Goal: Navigation & Orientation: Find specific page/section

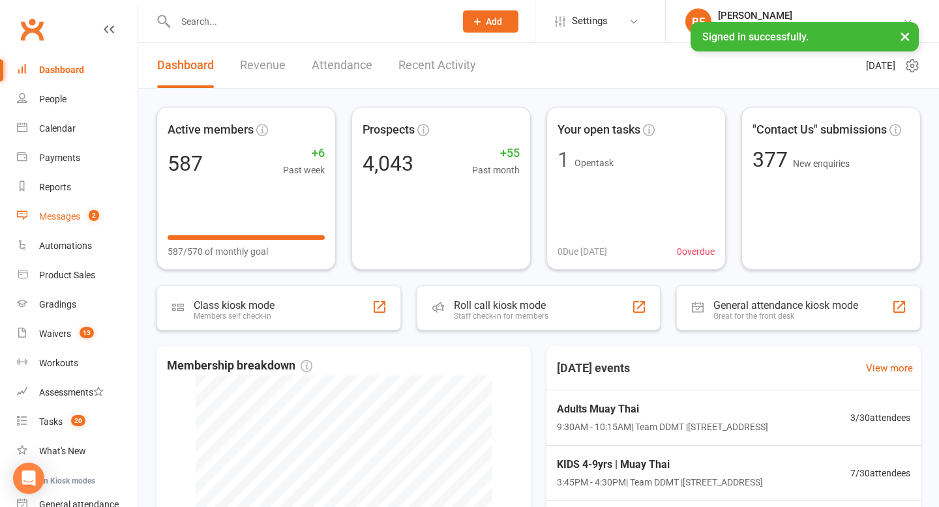
click at [81, 216] on link "Messages 2" at bounding box center [77, 216] width 121 height 29
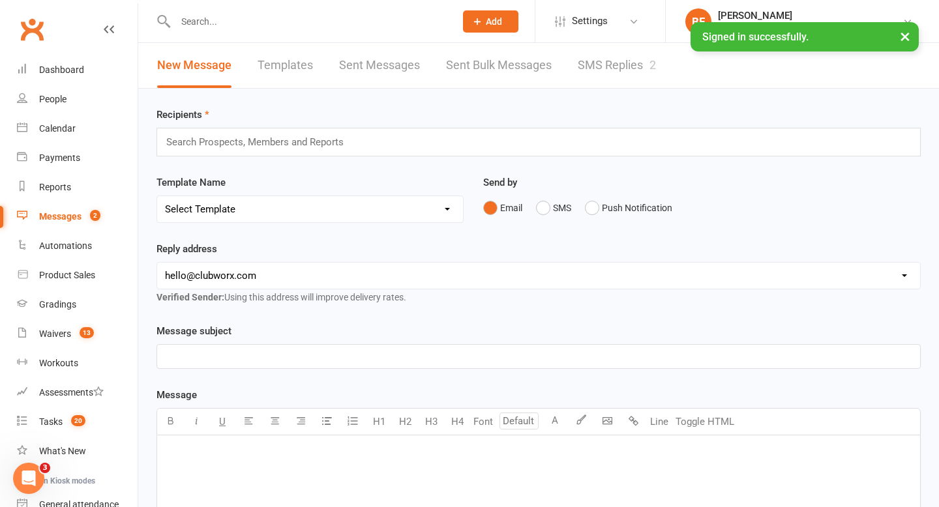
click at [608, 63] on link "SMS Replies 2" at bounding box center [617, 65] width 78 height 45
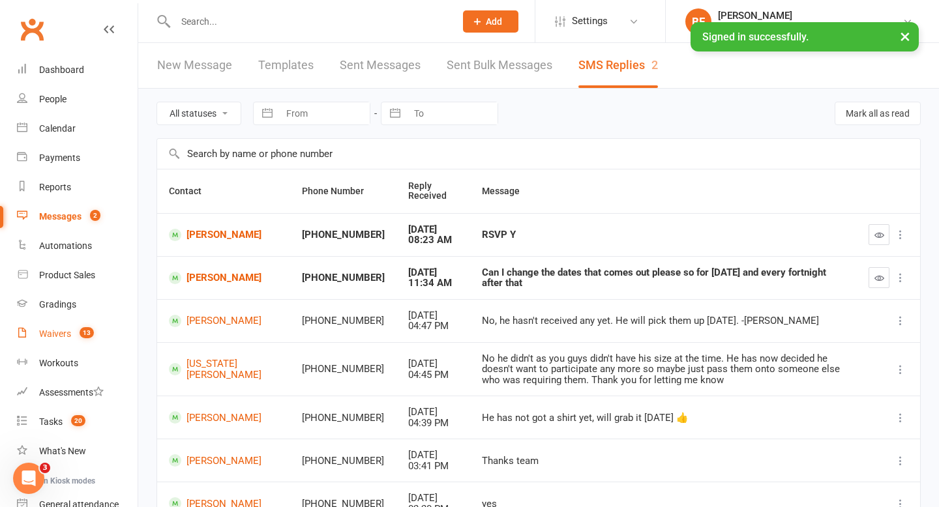
click at [84, 324] on link "Waivers 13" at bounding box center [77, 333] width 121 height 29
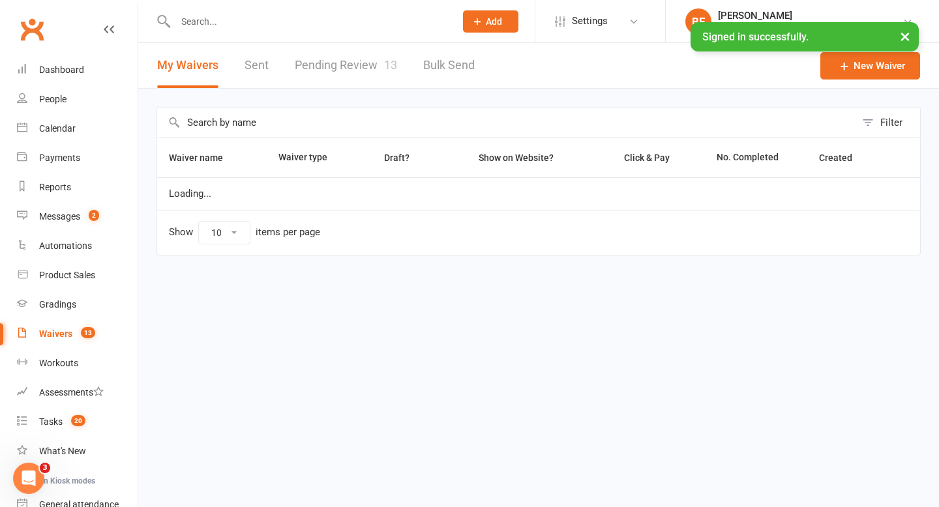
click at [347, 62] on link "Pending Review 13" at bounding box center [346, 65] width 102 height 45
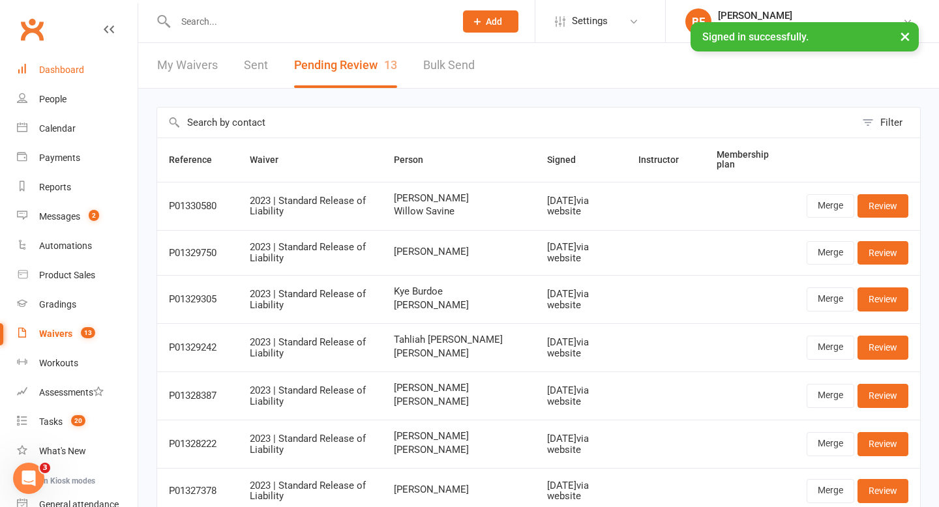
click at [60, 59] on link "Dashboard" at bounding box center [77, 69] width 121 height 29
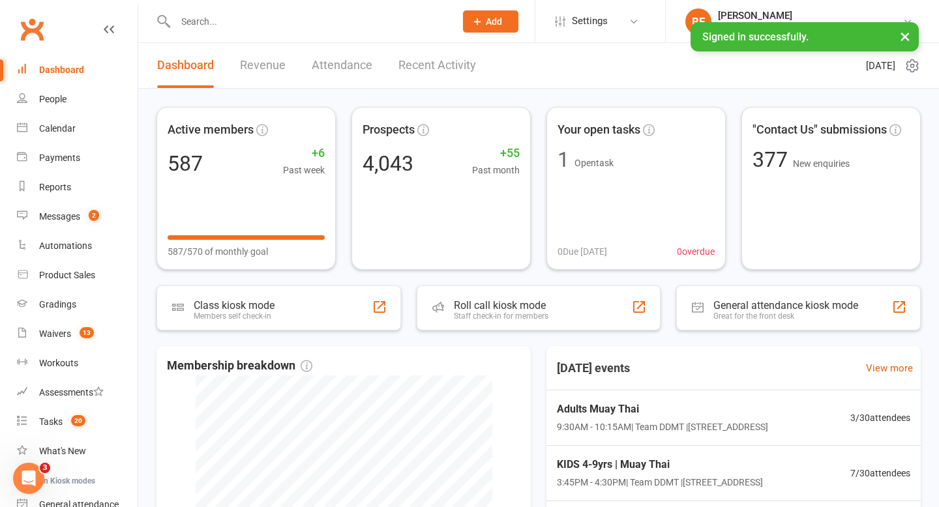
click at [239, 13] on input "text" at bounding box center [308, 21] width 275 height 18
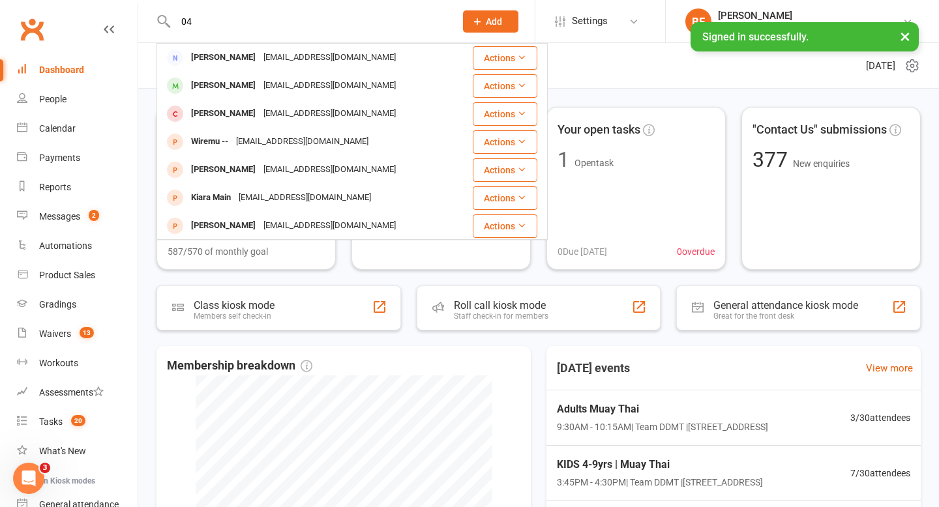
type input "0"
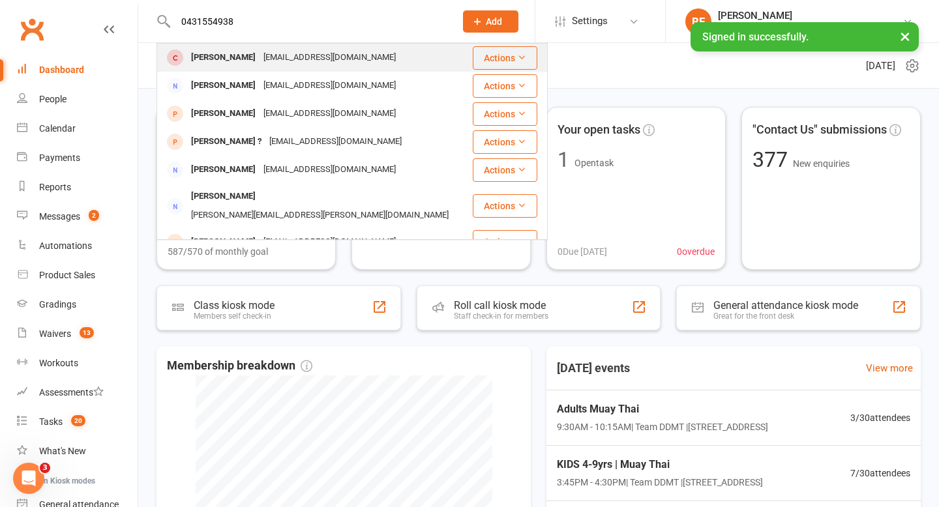
type input "0431554938"
click at [249, 69] on div "[PERSON_NAME] [PERSON_NAME][EMAIL_ADDRESS][DOMAIN_NAME]" at bounding box center [315, 57] width 314 height 27
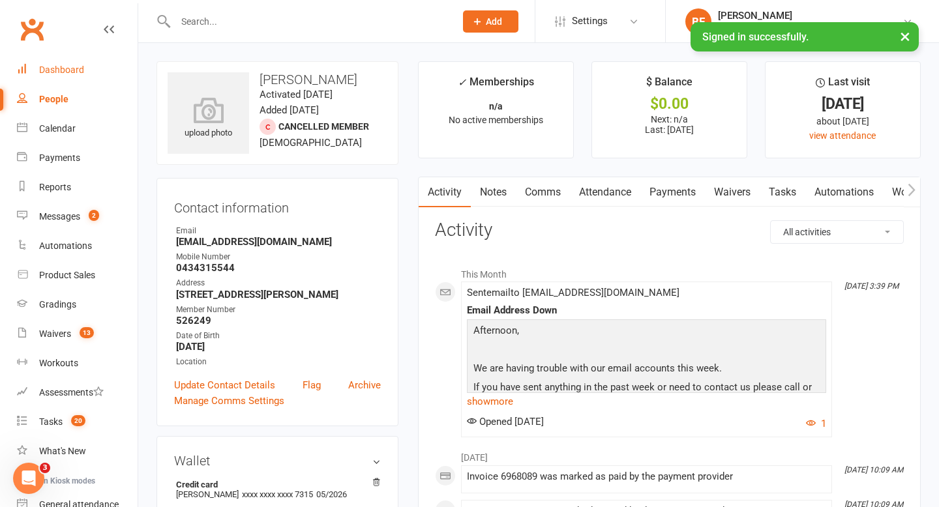
click at [65, 59] on link "Dashboard" at bounding box center [77, 69] width 121 height 29
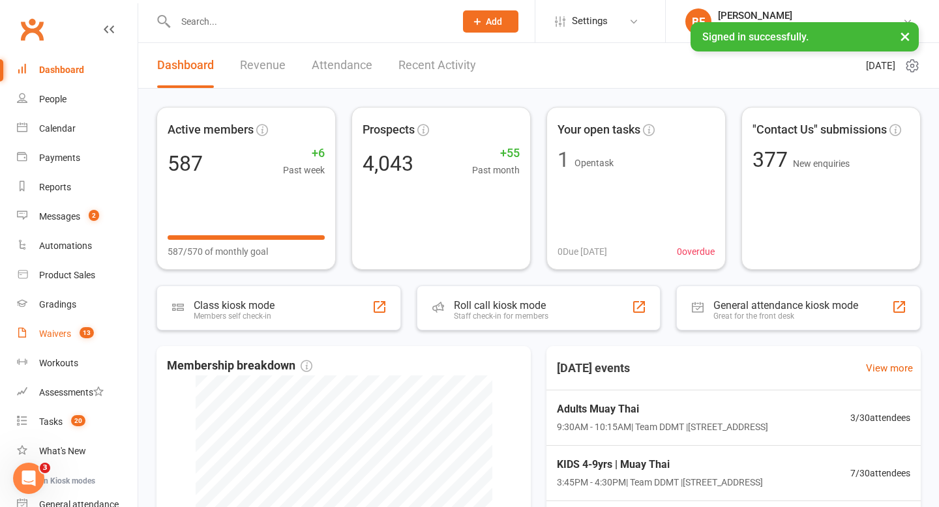
click at [79, 325] on link "Waivers 13" at bounding box center [77, 333] width 121 height 29
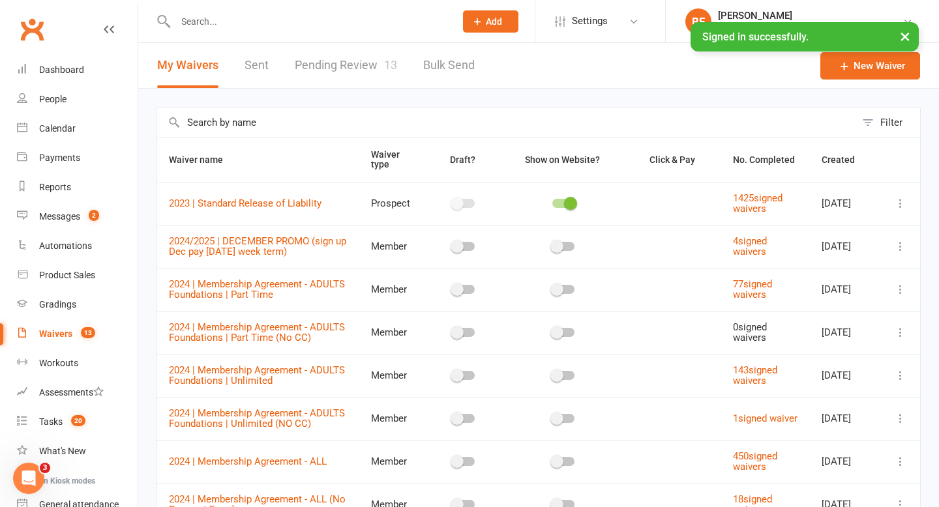
click at [340, 55] on link "Pending Review 13" at bounding box center [346, 65] width 102 height 45
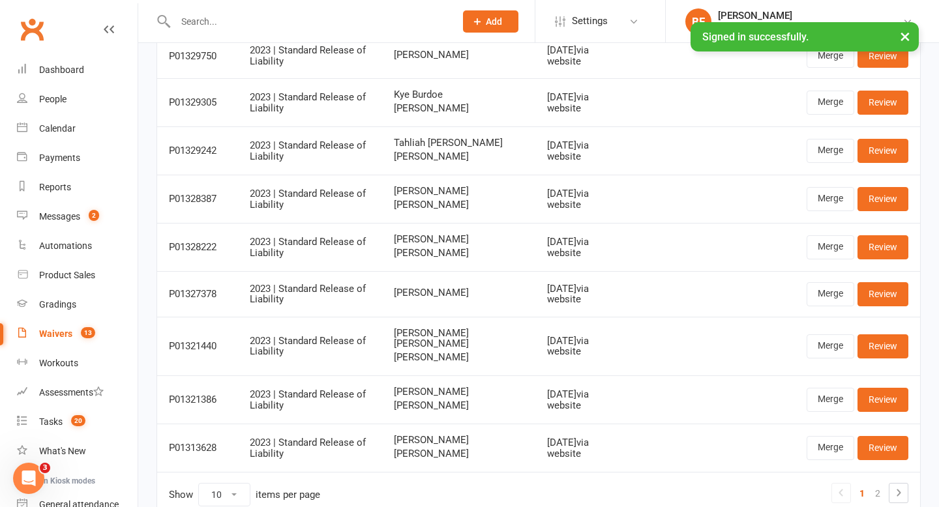
scroll to position [247, 0]
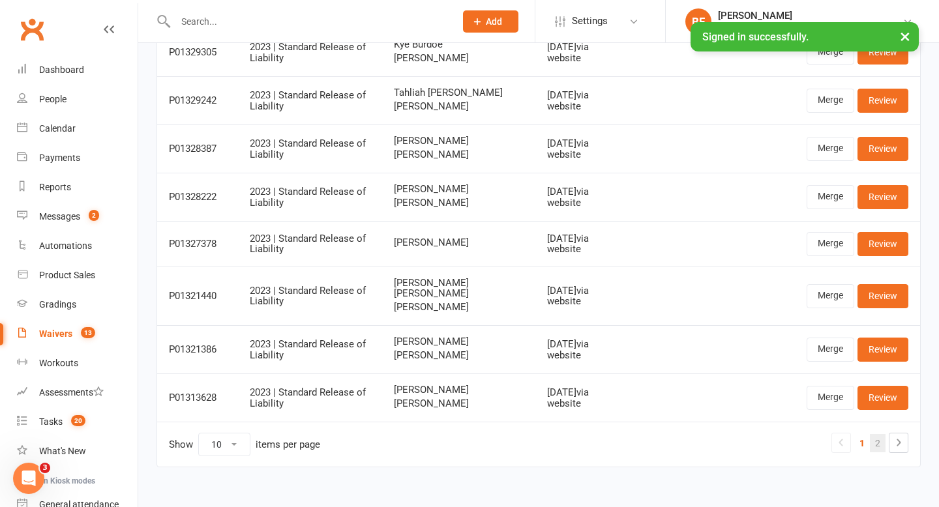
click at [878, 441] on link "2" at bounding box center [878, 443] width 16 height 18
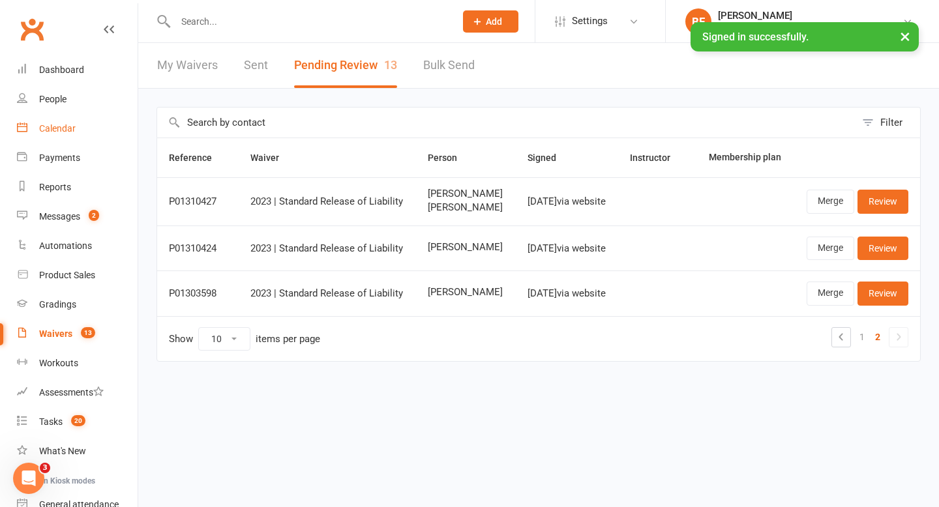
click at [75, 126] on link "Calendar" at bounding box center [77, 128] width 121 height 29
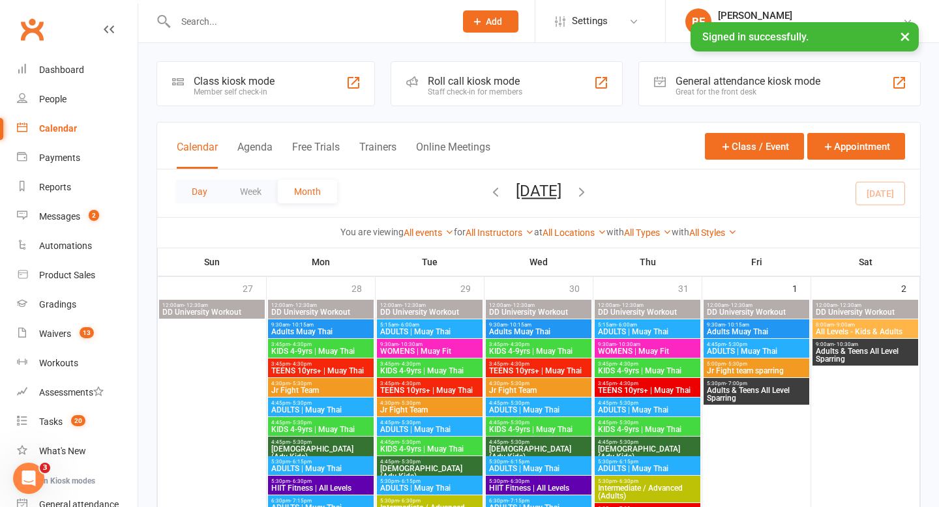
click at [206, 191] on button "Day" at bounding box center [199, 191] width 48 height 23
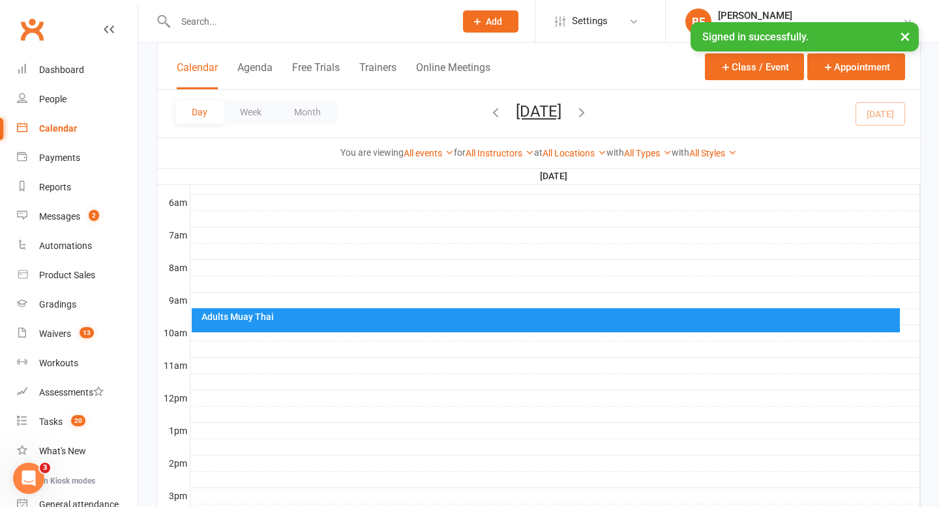
scroll to position [265, 0]
click at [412, 321] on div "Adults Muay Thai" at bounding box center [549, 317] width 697 height 9
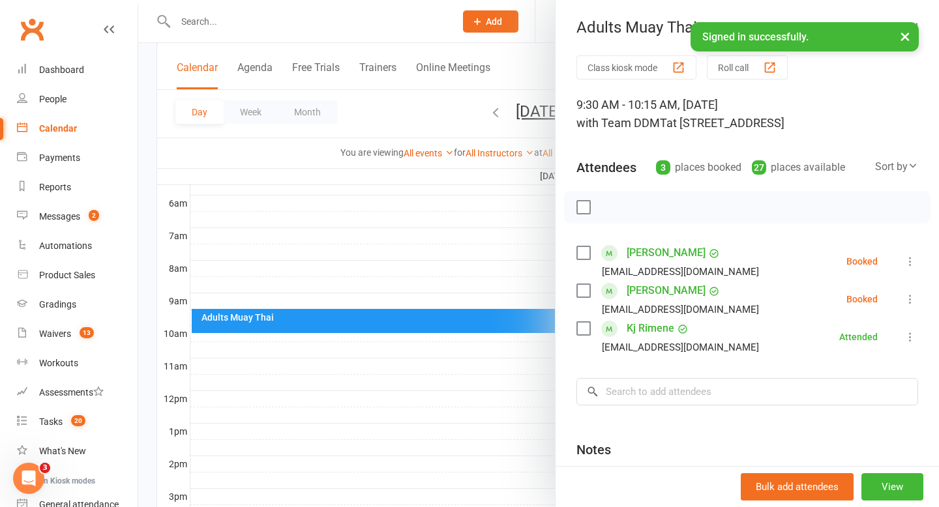
click at [481, 378] on div at bounding box center [538, 253] width 801 height 507
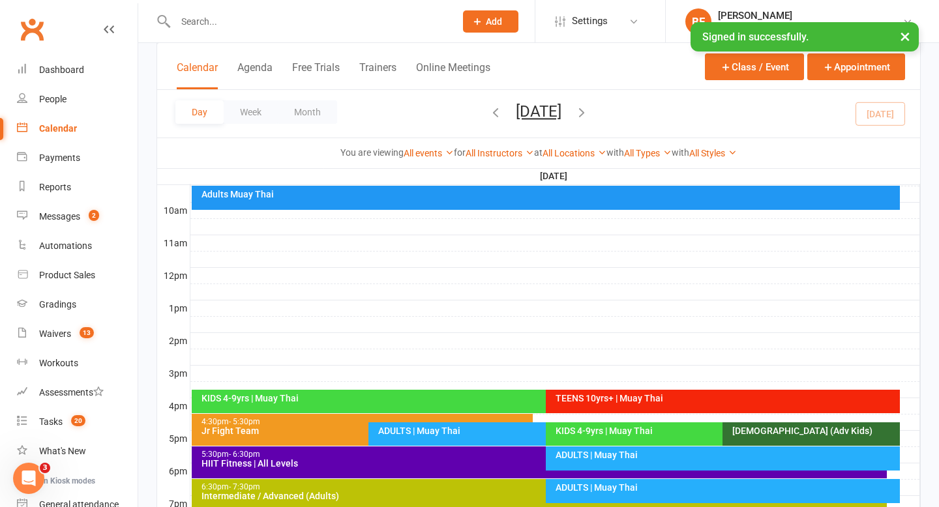
scroll to position [409, 0]
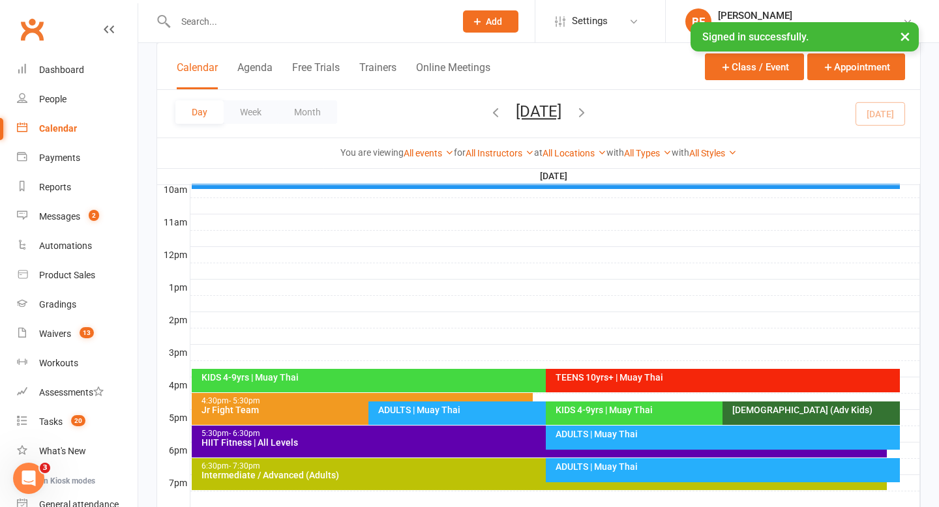
click at [481, 378] on div "KIDS 4-9yrs | Muay Thai" at bounding box center [543, 377] width 684 height 9
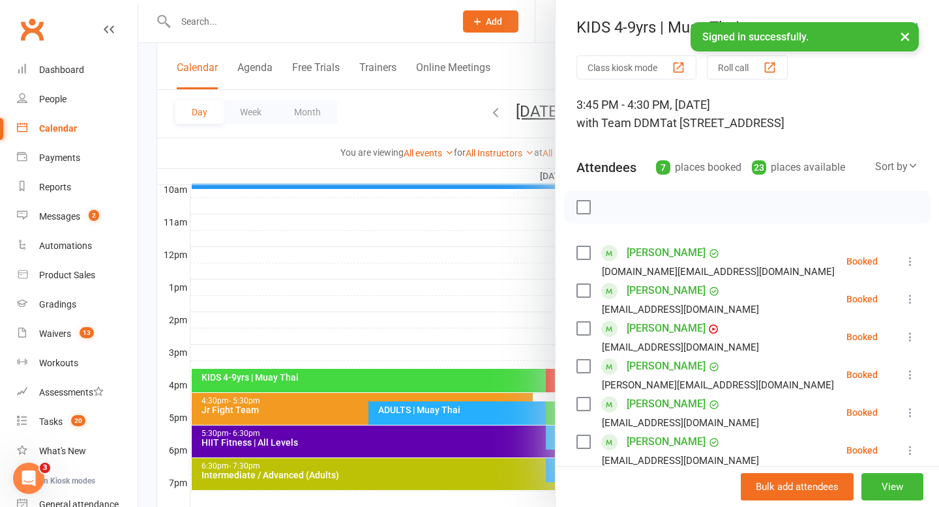
scroll to position [125, 0]
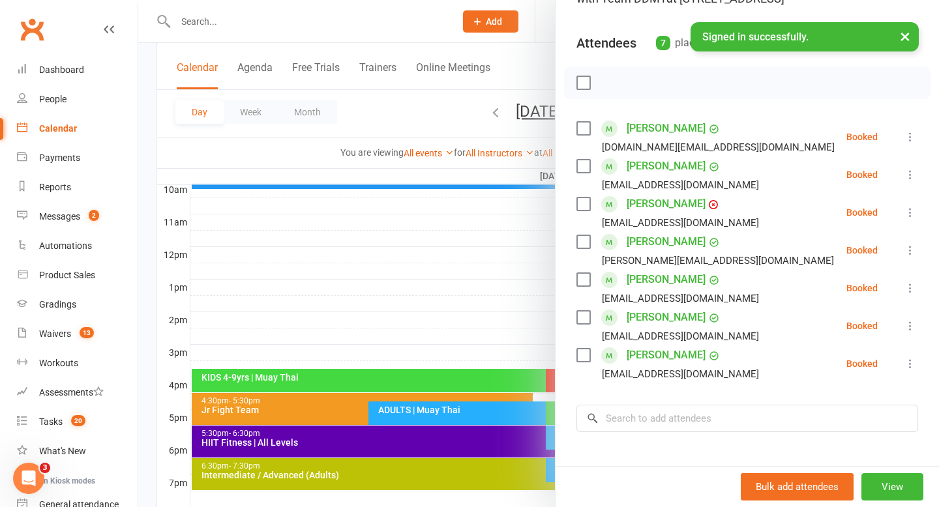
click at [372, 317] on div at bounding box center [538, 253] width 801 height 507
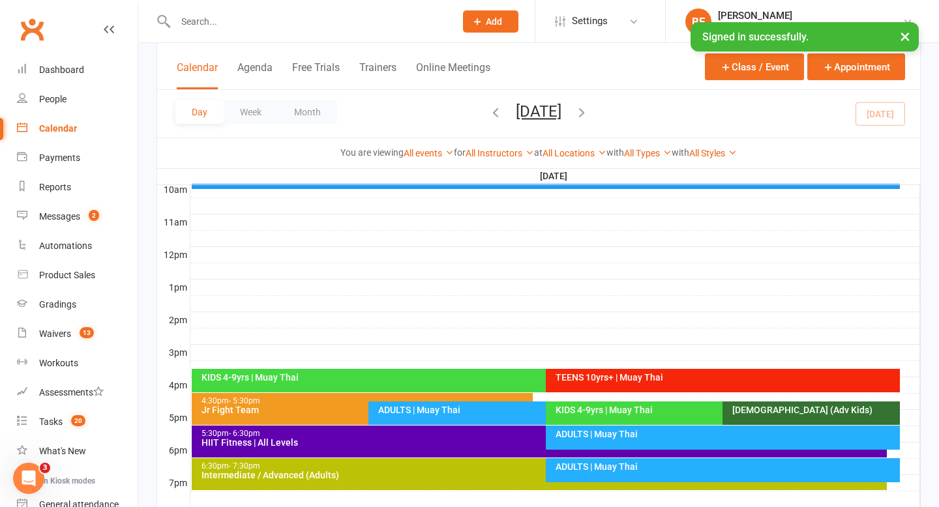
click at [636, 384] on div "TEENS 10yrs+ | Muay Thai" at bounding box center [723, 380] width 354 height 23
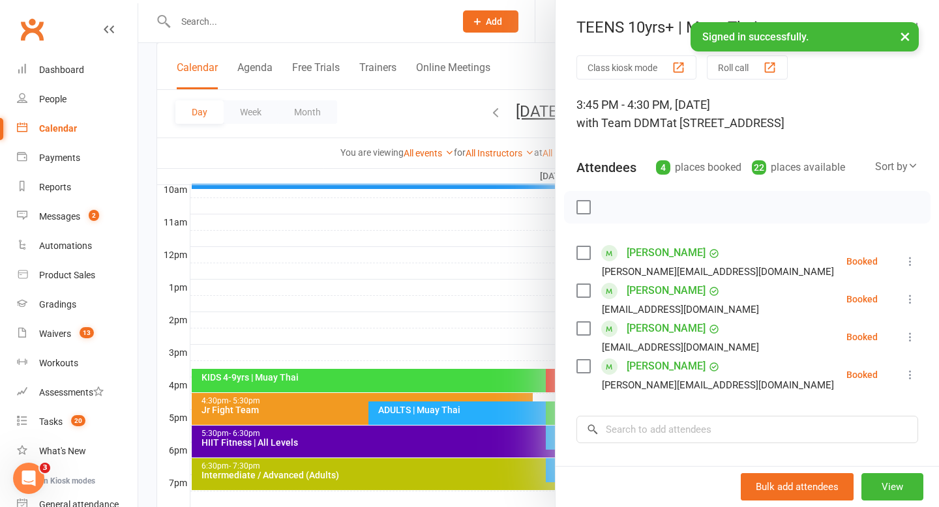
click at [382, 302] on div at bounding box center [538, 253] width 801 height 507
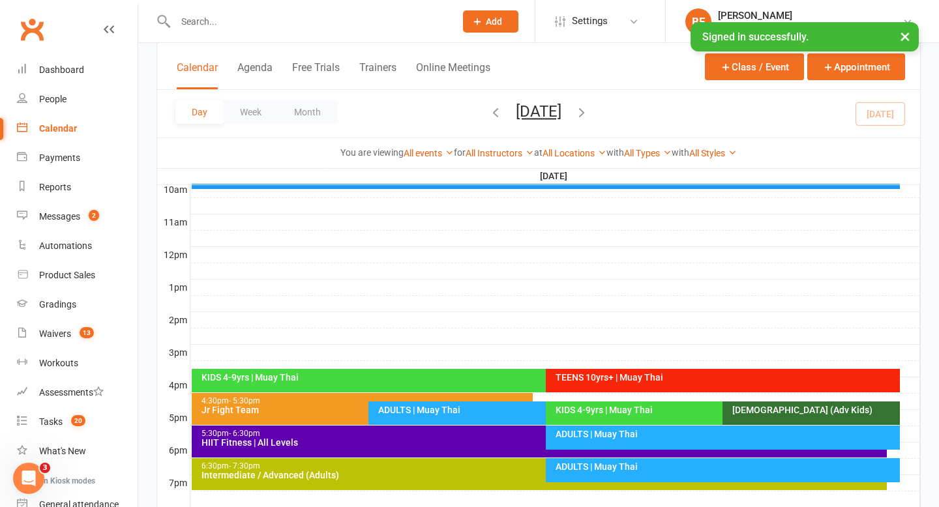
click at [419, 410] on div "ADULTS | Muay Thai" at bounding box center [542, 410] width 329 height 9
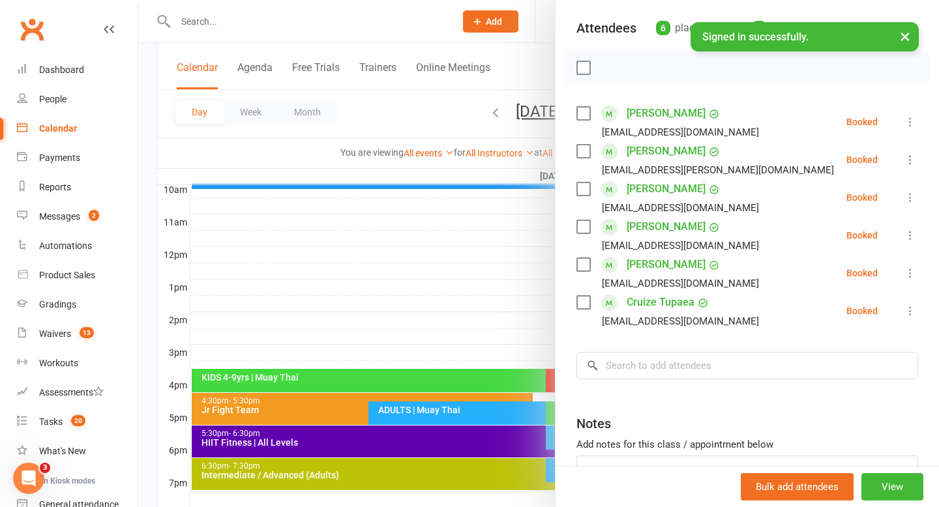
scroll to position [188, 0]
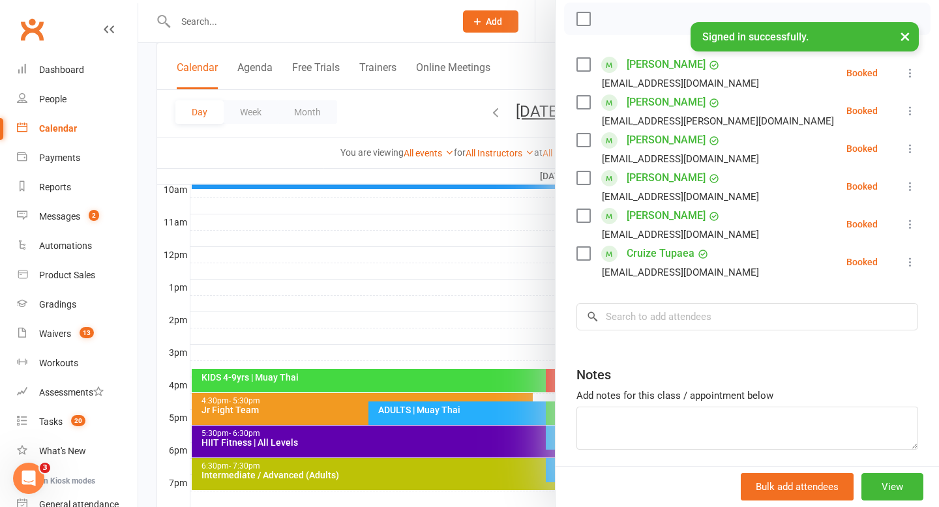
click at [380, 299] on div at bounding box center [538, 253] width 801 height 507
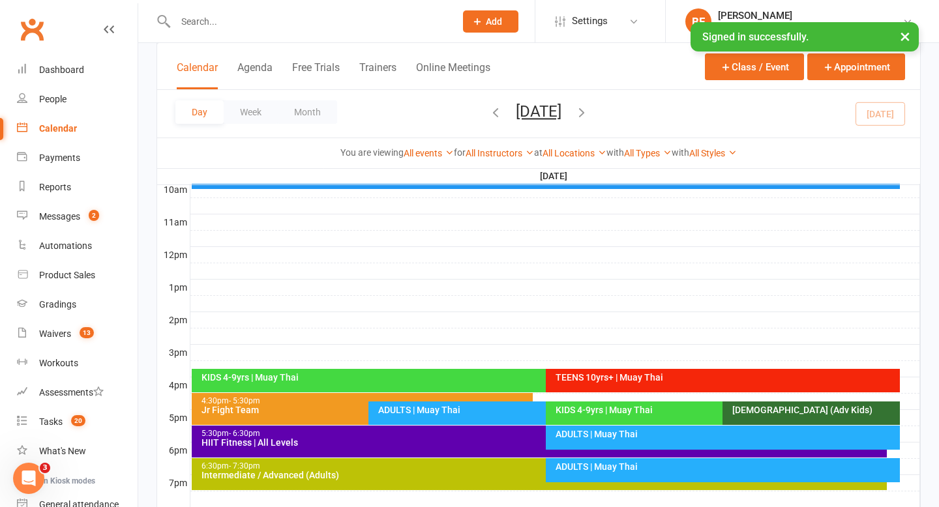
click at [606, 418] on div "KIDS 4-9yrs | Muay Thai" at bounding box center [716, 413] width 341 height 23
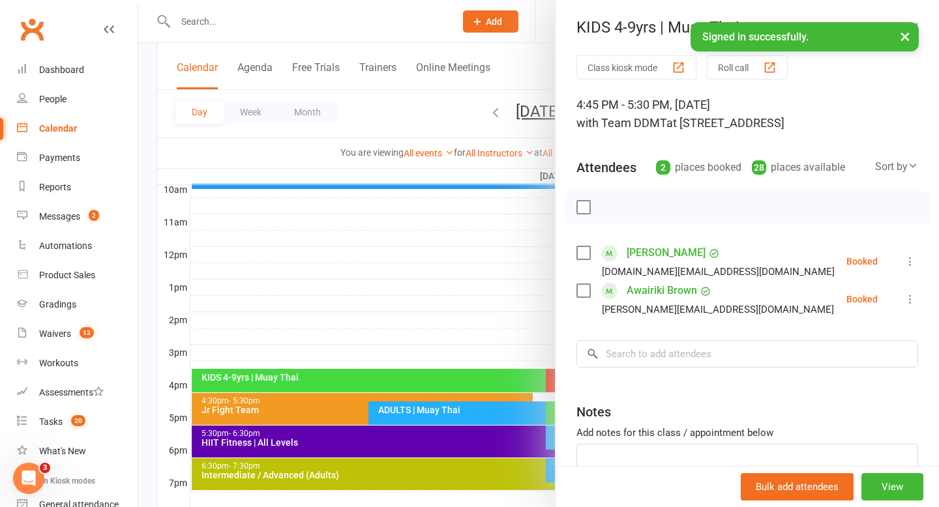
click at [451, 296] on div at bounding box center [538, 253] width 801 height 507
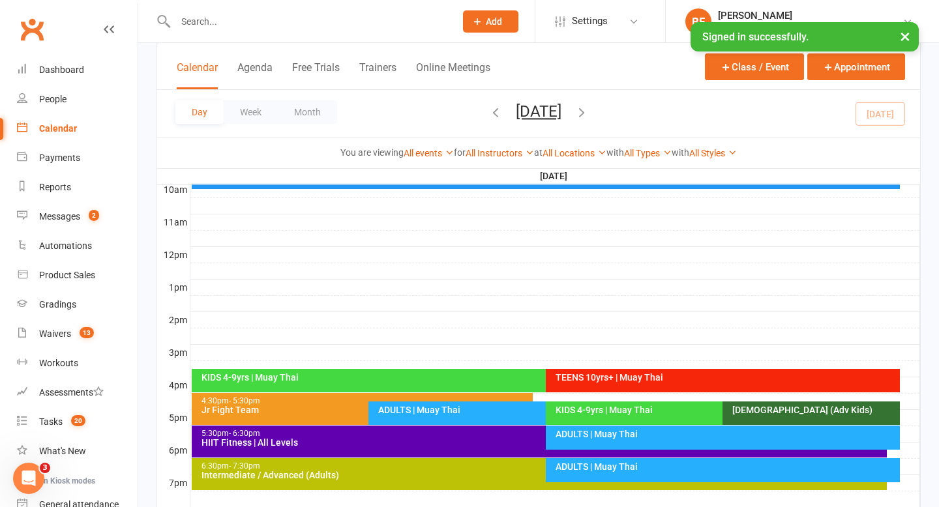
click at [588, 436] on div "ADULTS | Muay Thai" at bounding box center [726, 434] width 342 height 9
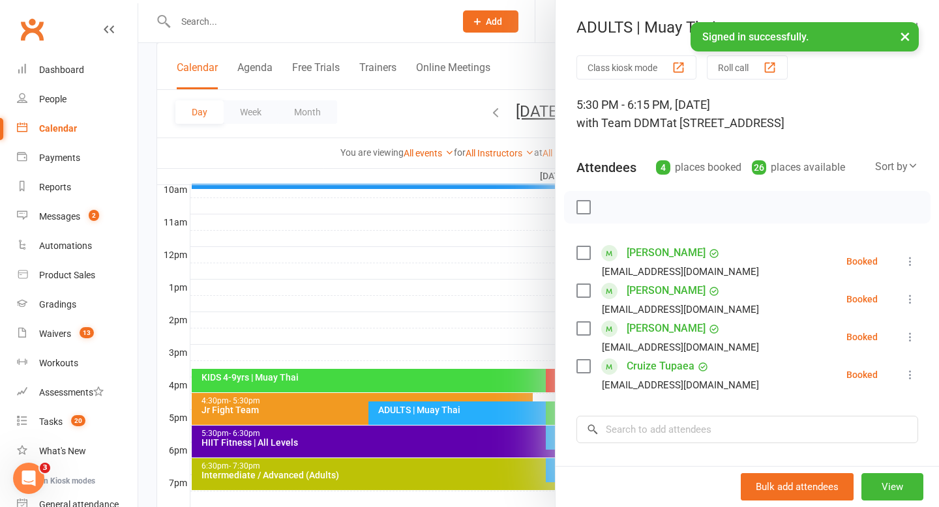
click at [458, 291] on div at bounding box center [538, 253] width 801 height 507
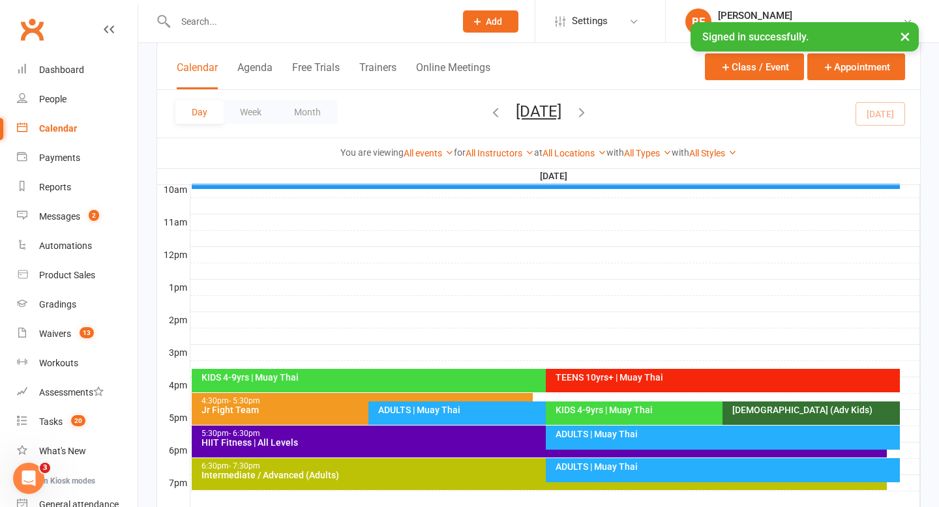
click at [584, 472] on div "ADULTS | Muay Thai" at bounding box center [723, 470] width 354 height 24
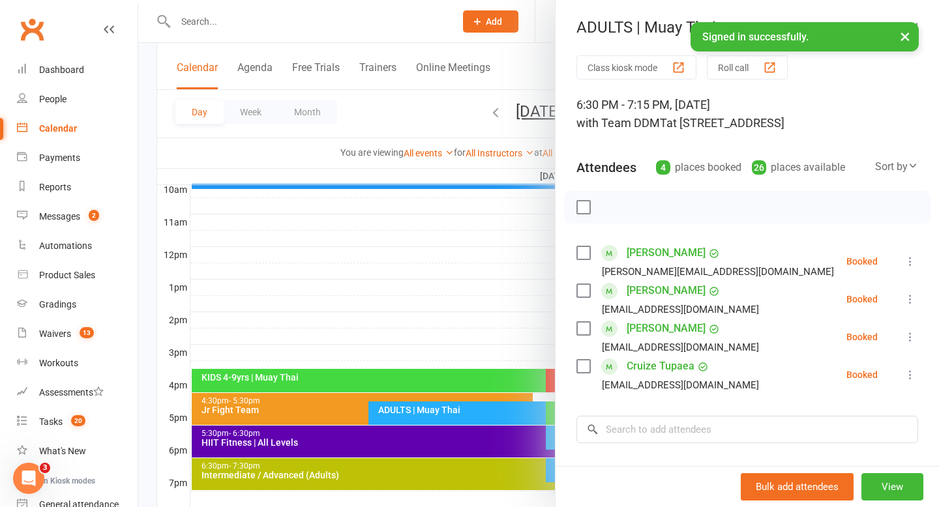
click at [420, 313] on div at bounding box center [538, 253] width 801 height 507
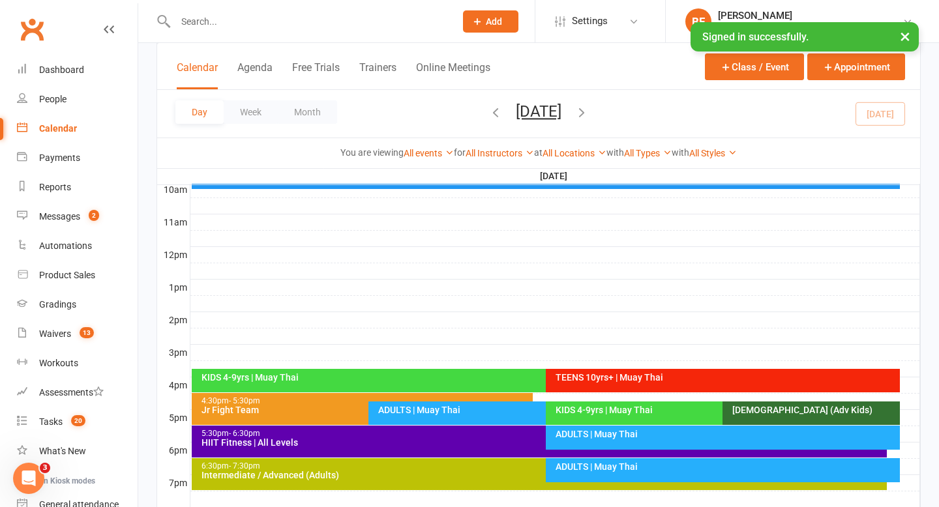
click at [75, 54] on div "Clubworx" at bounding box center [69, 37] width 138 height 48
click at [75, 61] on link "Dashboard" at bounding box center [77, 69] width 121 height 29
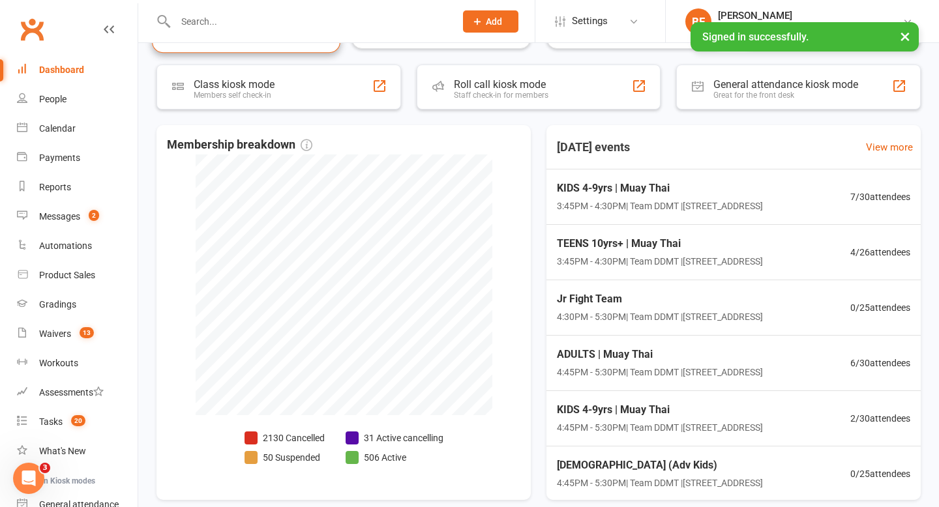
scroll to position [282, 0]
